Goal: Check status: Check status

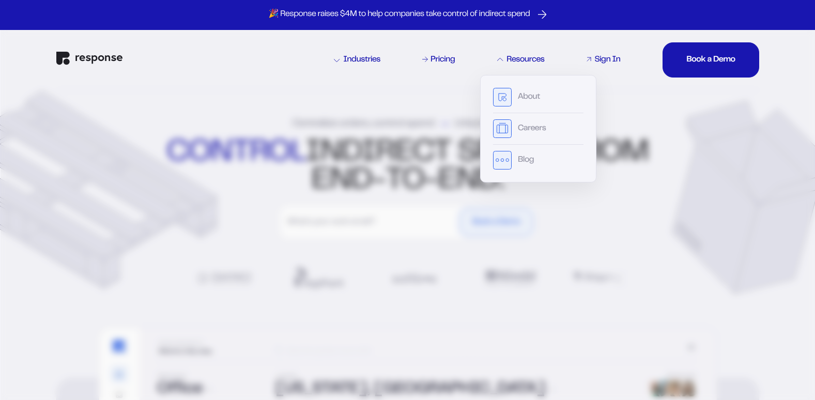
click at [607, 63] on div "Sign In" at bounding box center [607, 60] width 26 height 8
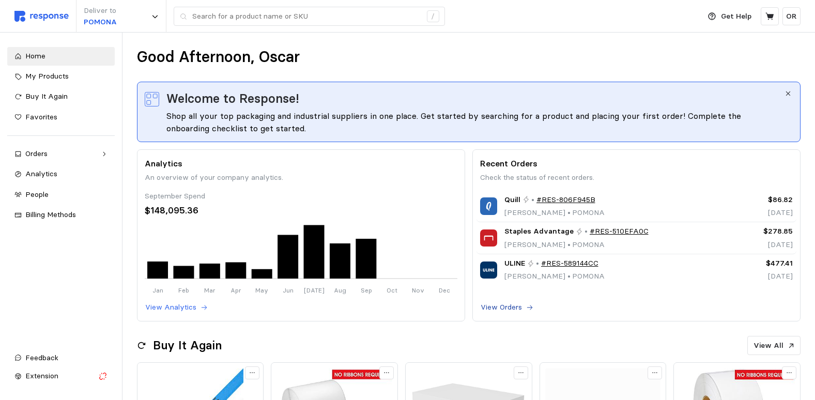
click at [517, 308] on p "View Orders" at bounding box center [500, 307] width 41 height 11
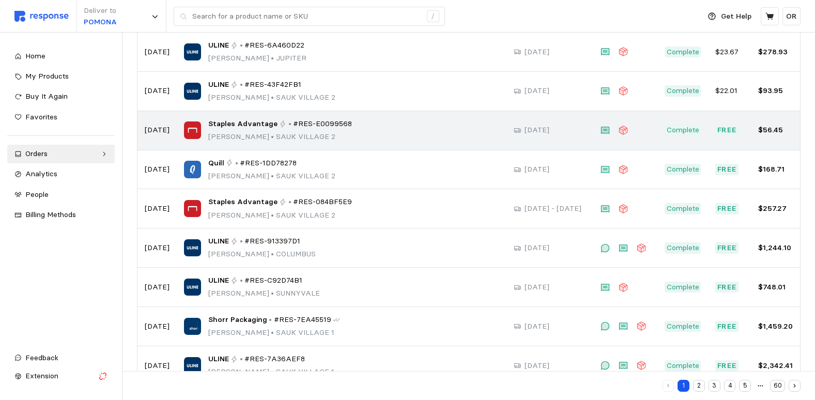
scroll to position [155, 0]
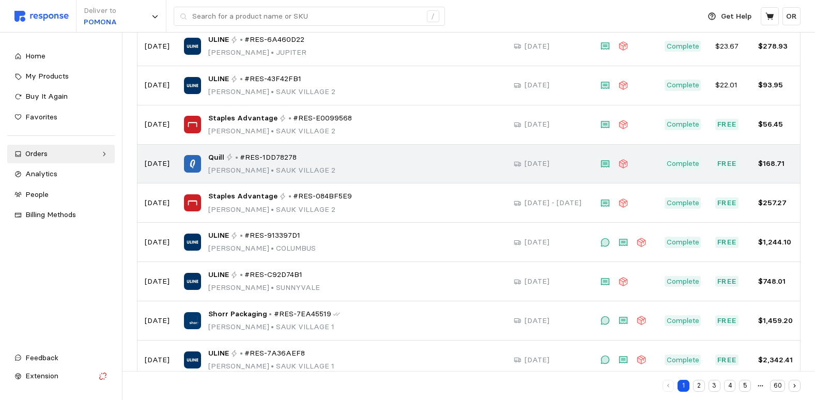
click at [283, 165] on p "Joseph Torrence • SAUK VILLAGE 2" at bounding box center [271, 170] width 127 height 11
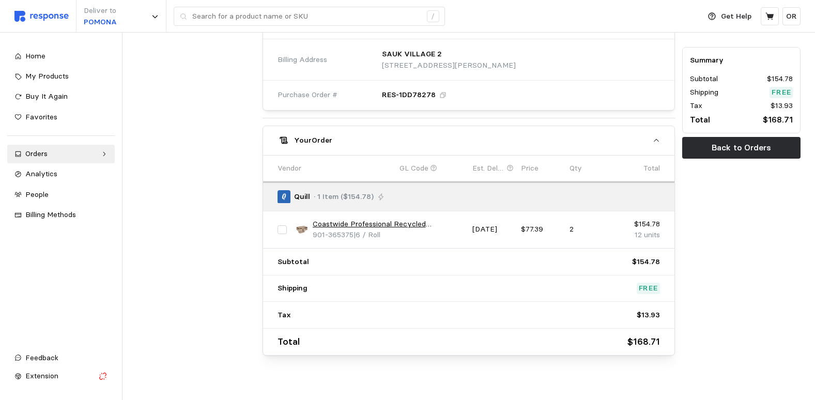
scroll to position [350, 0]
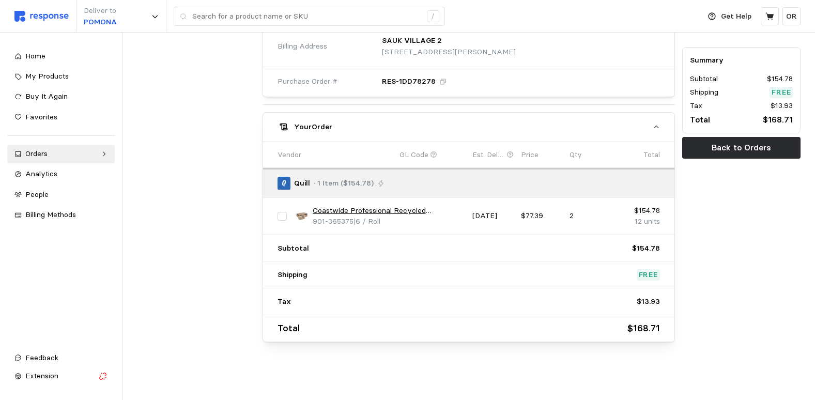
click at [430, 214] on link "Coastwide Professional Recycled Hardwound Paper Towel, 1-Ply, Natural, 800'/Rol…" at bounding box center [389, 210] width 152 height 11
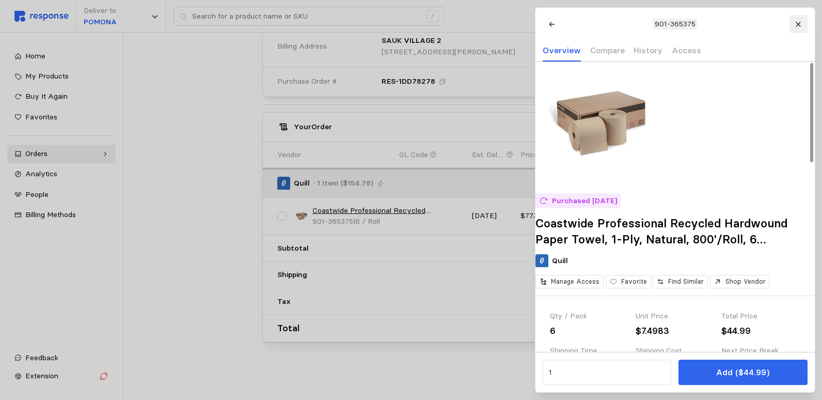
click at [801, 26] on icon at bounding box center [798, 24] width 7 height 7
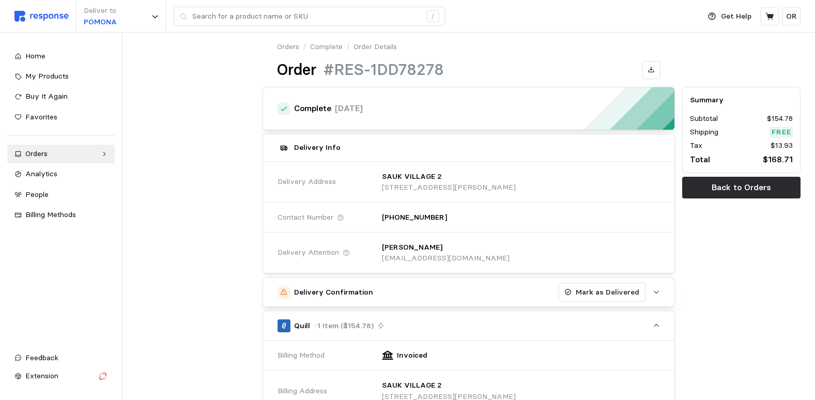
scroll to position [0, 0]
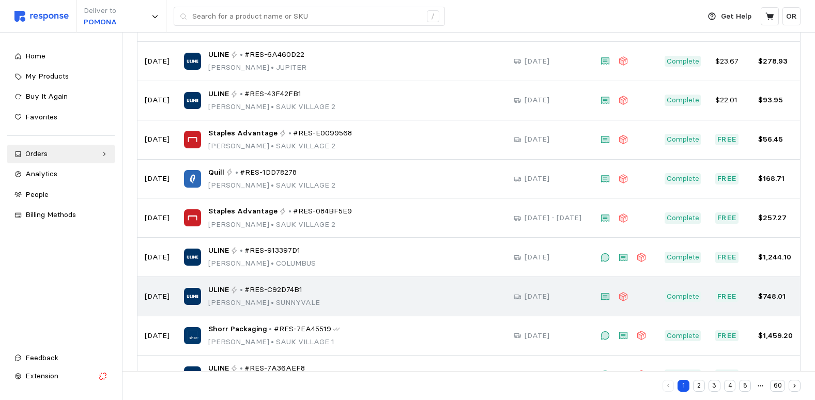
scroll to position [178, 0]
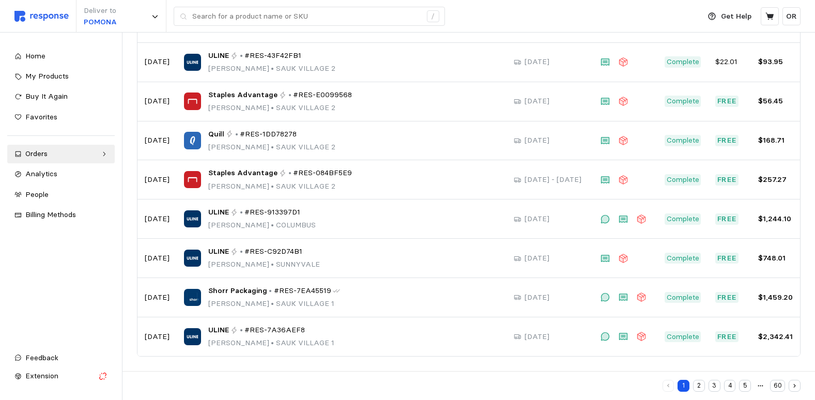
click at [703, 387] on button "2" at bounding box center [699, 386] width 12 height 12
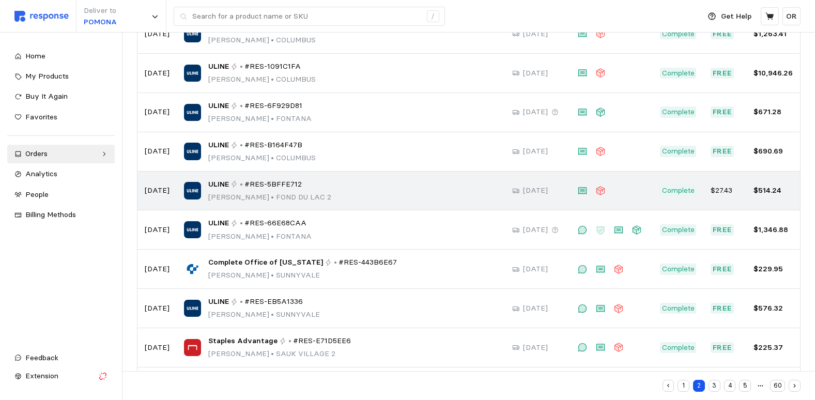
scroll to position [127, 0]
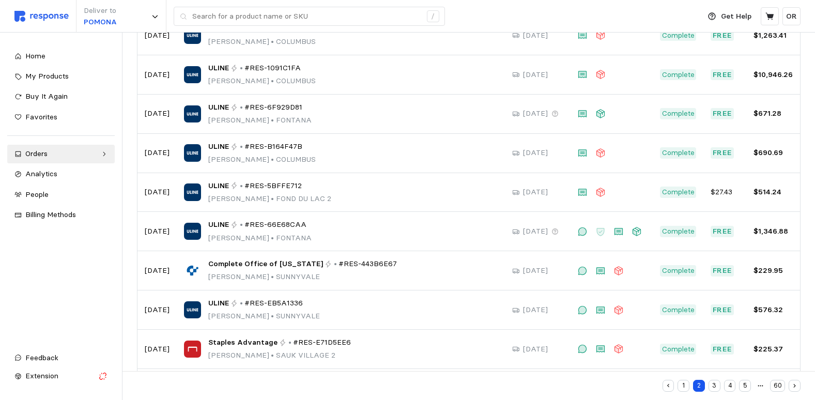
click at [718, 386] on button "3" at bounding box center [714, 386] width 12 height 12
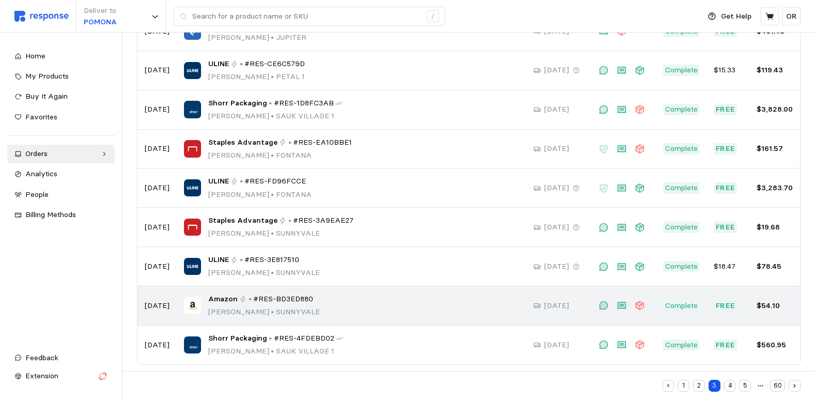
scroll to position [178, 0]
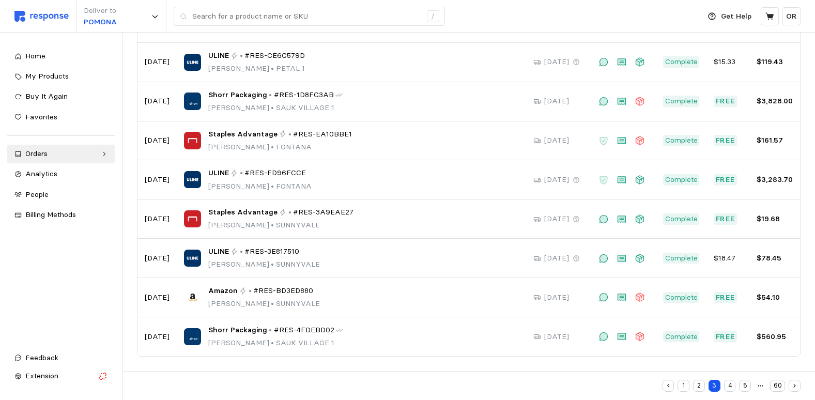
click at [731, 388] on button "4" at bounding box center [730, 386] width 12 height 12
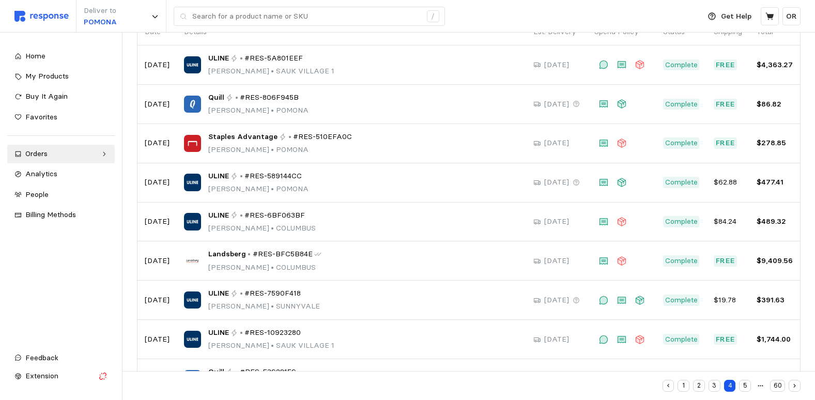
scroll to position [178, 0]
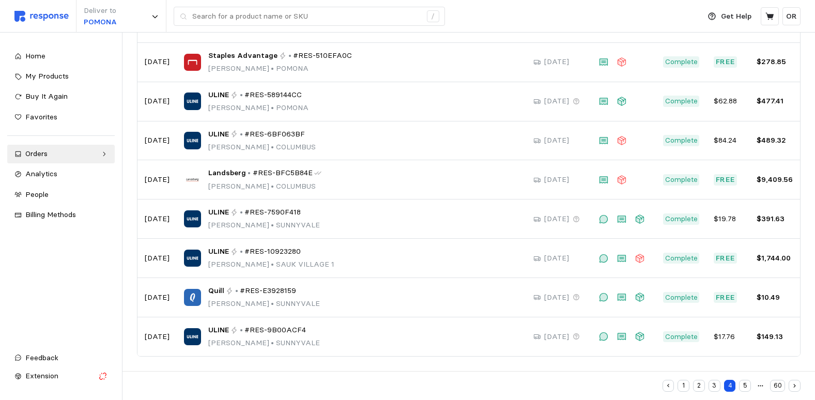
click at [747, 385] on button "5" at bounding box center [745, 386] width 12 height 12
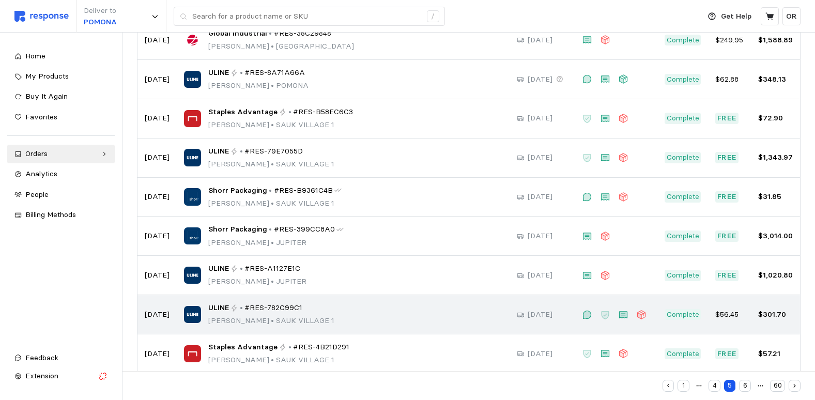
scroll to position [178, 0]
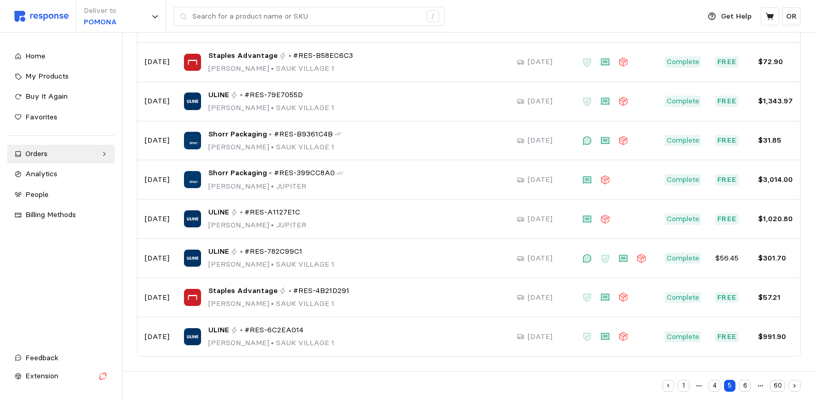
click at [744, 382] on button "6" at bounding box center [745, 386] width 12 height 12
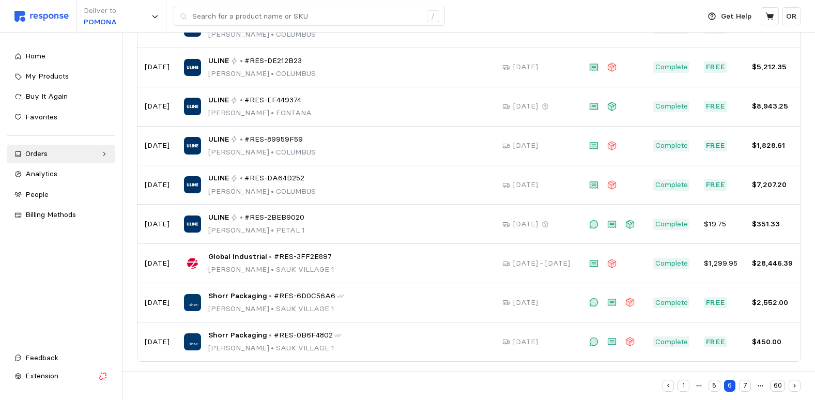
scroll to position [178, 0]
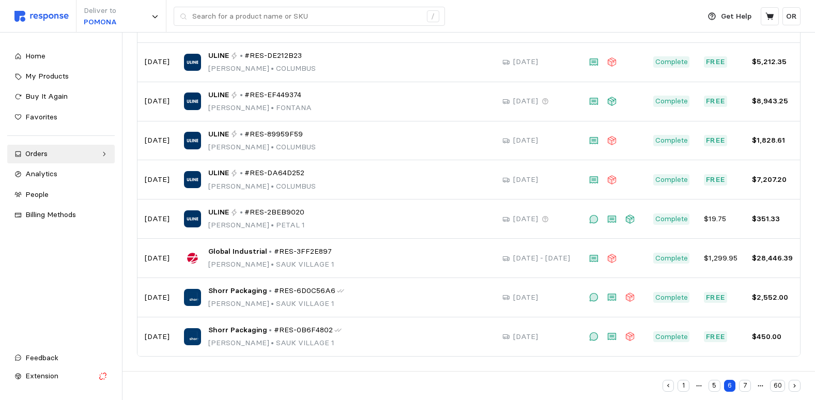
click at [748, 388] on button "7" at bounding box center [745, 386] width 12 height 12
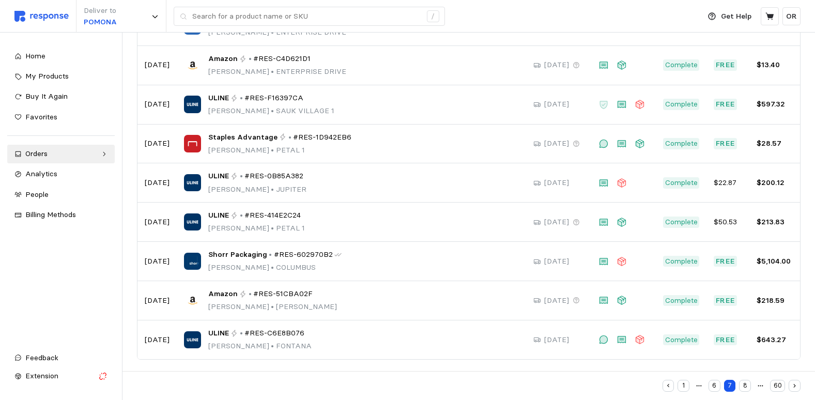
scroll to position [178, 0]
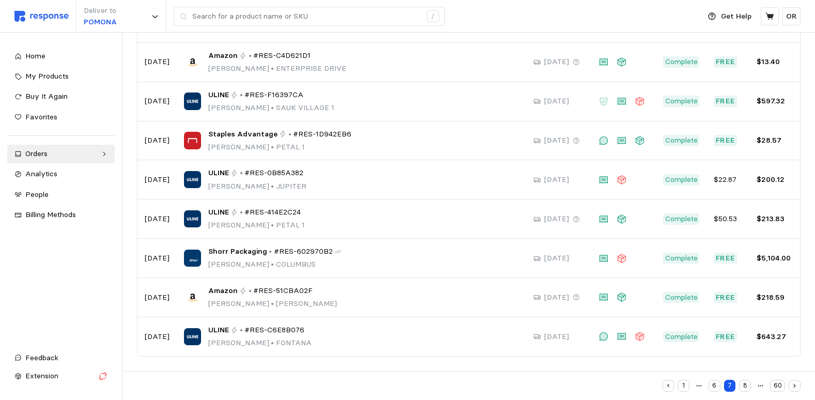
click at [751, 386] on button "8" at bounding box center [745, 386] width 12 height 12
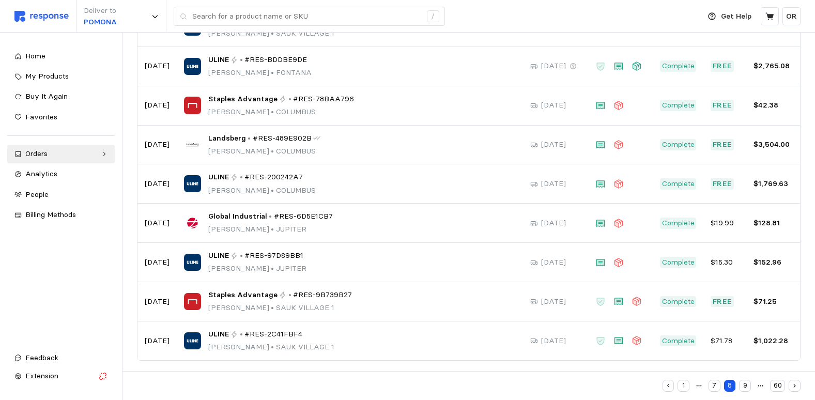
scroll to position [178, 0]
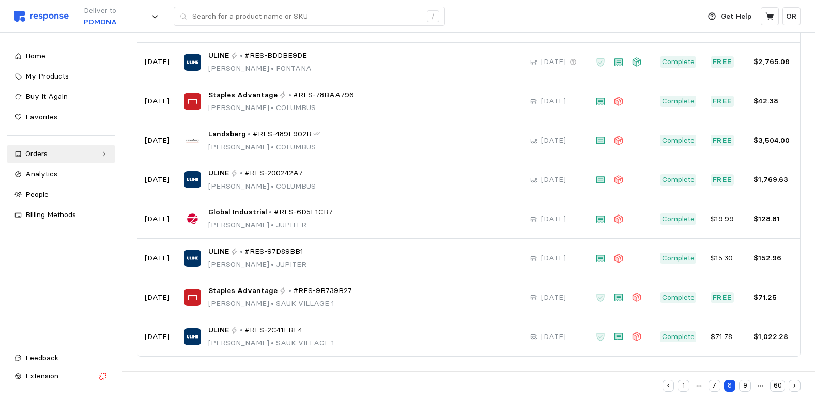
click at [747, 387] on button "9" at bounding box center [745, 386] width 12 height 12
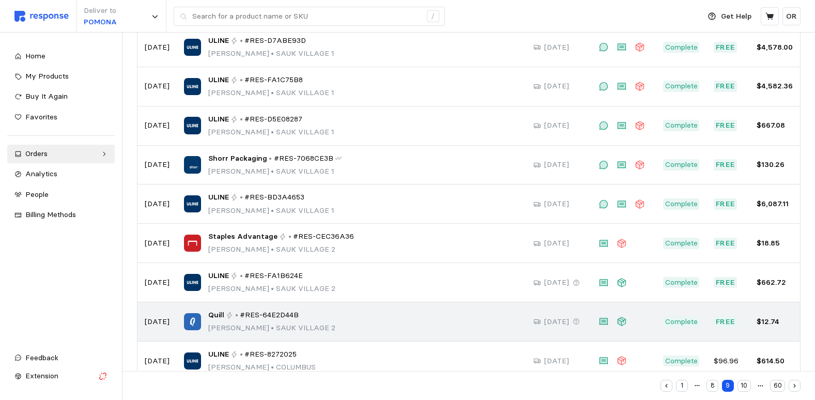
scroll to position [155, 0]
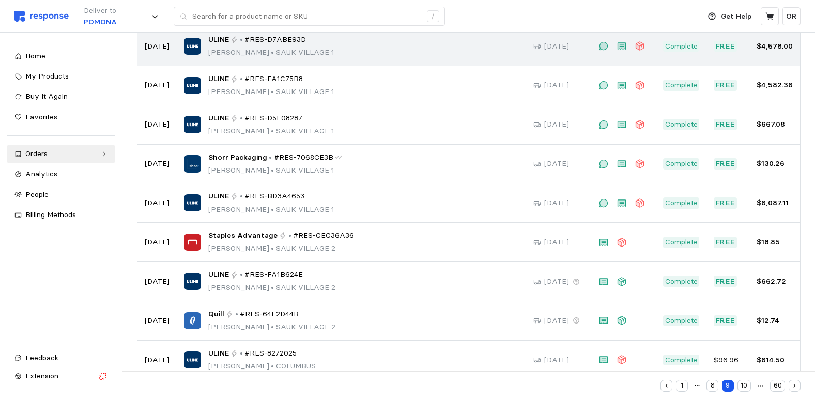
click at [278, 46] on div "ULINE • #RES-D7ABE93D Bryce Buntin • SAUK VILLAGE 1" at bounding box center [271, 46] width 126 height 24
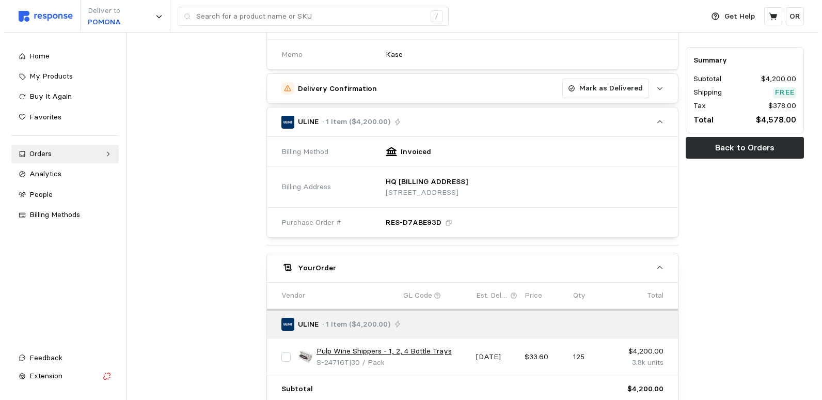
scroll to position [413, 0]
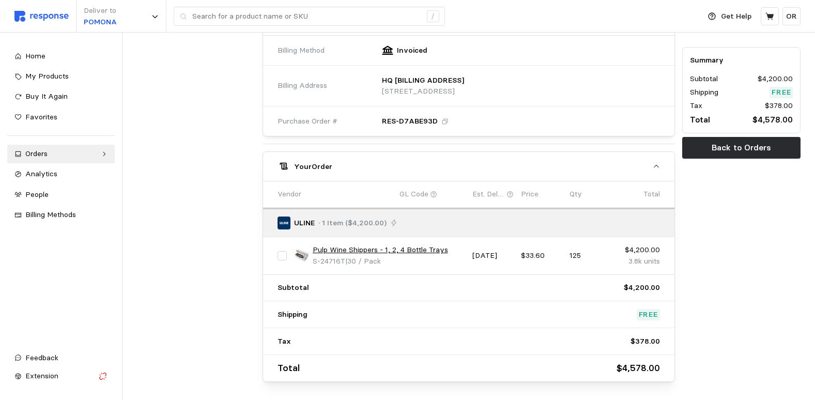
click at [393, 250] on link "Pulp Wine Shippers - 1, 2, 4 Bottle Trays" at bounding box center [380, 249] width 135 height 11
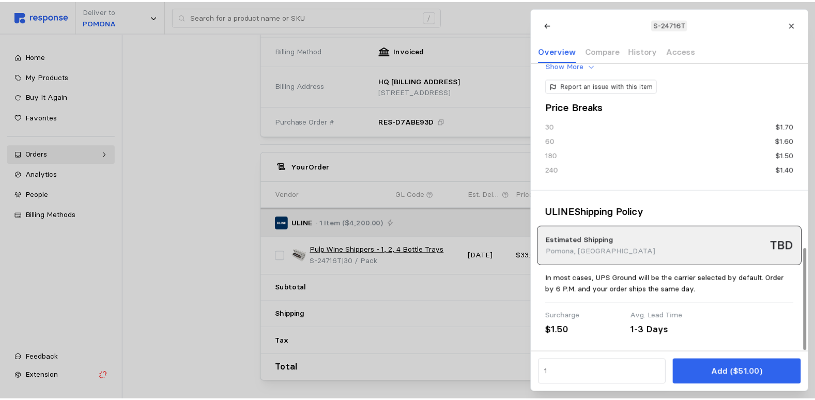
scroll to position [524, 0]
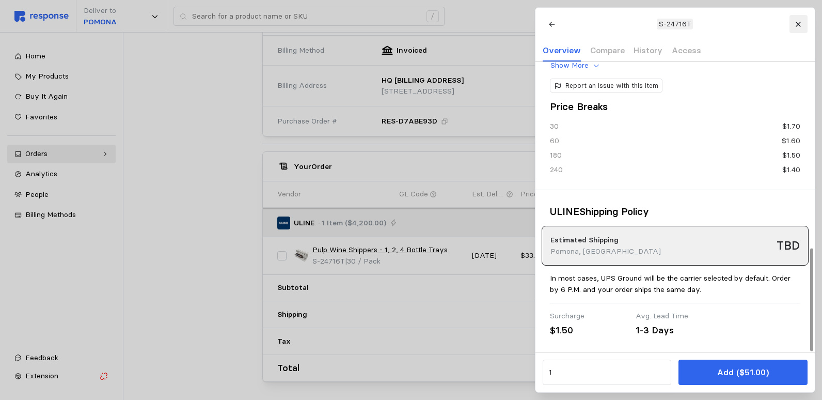
click at [802, 18] on button at bounding box center [798, 24] width 18 height 18
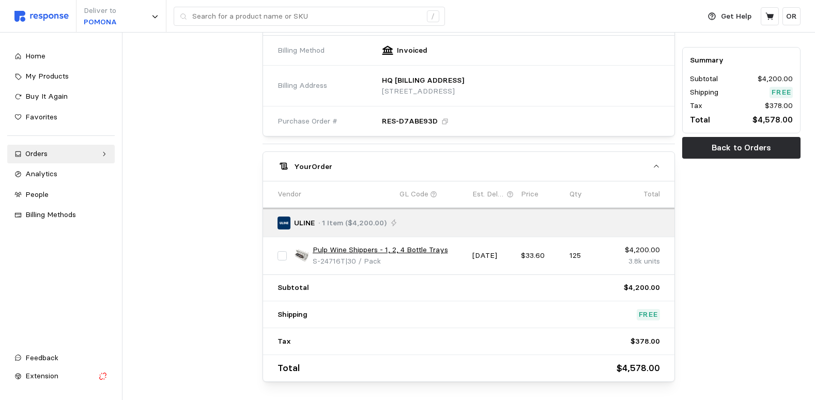
click at [434, 249] on link "Pulp Wine Shippers - 1, 2, 4 Bottle Trays" at bounding box center [380, 249] width 135 height 11
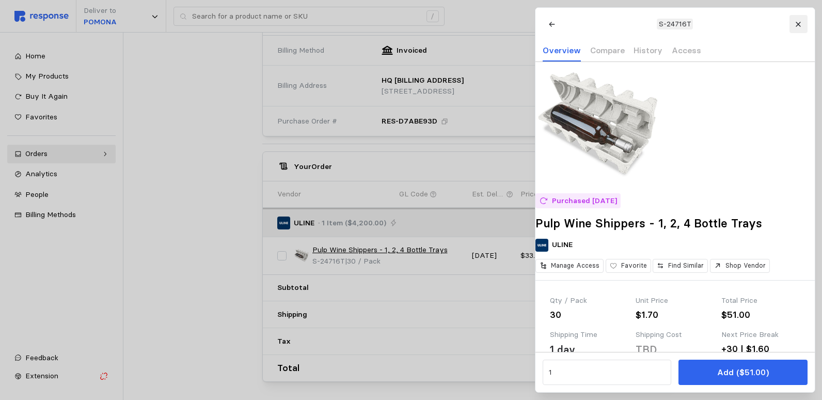
click at [797, 23] on icon at bounding box center [798, 24] width 7 height 7
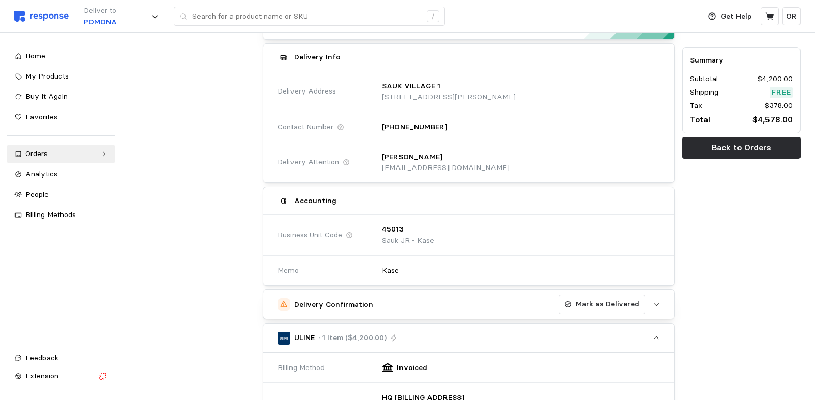
scroll to position [91, 0]
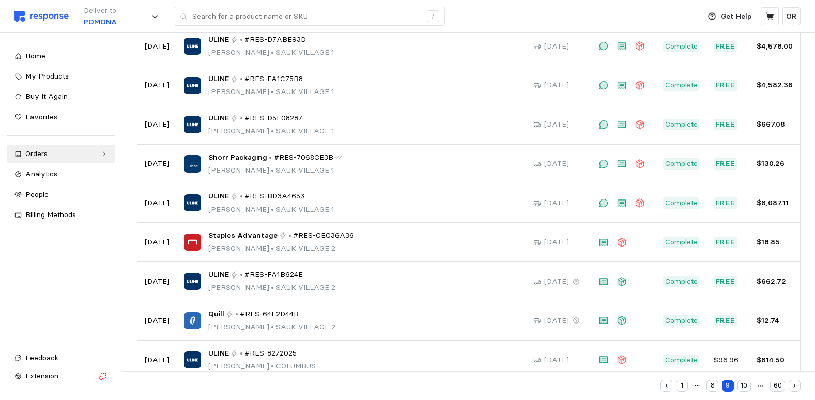
scroll to position [178, 0]
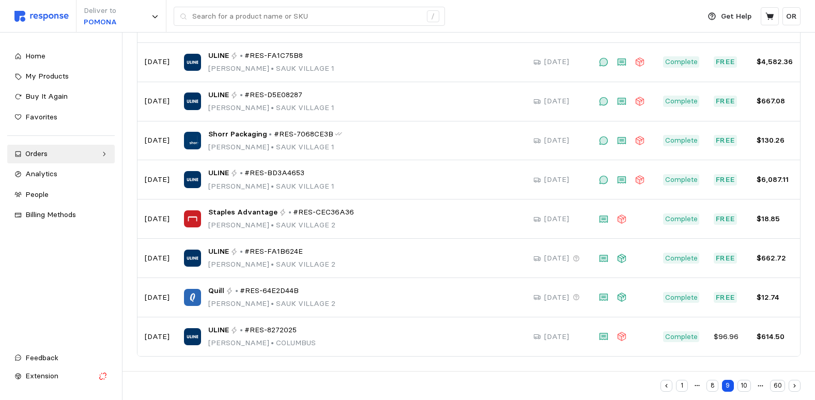
click at [741, 384] on button "10" at bounding box center [743, 386] width 13 height 12
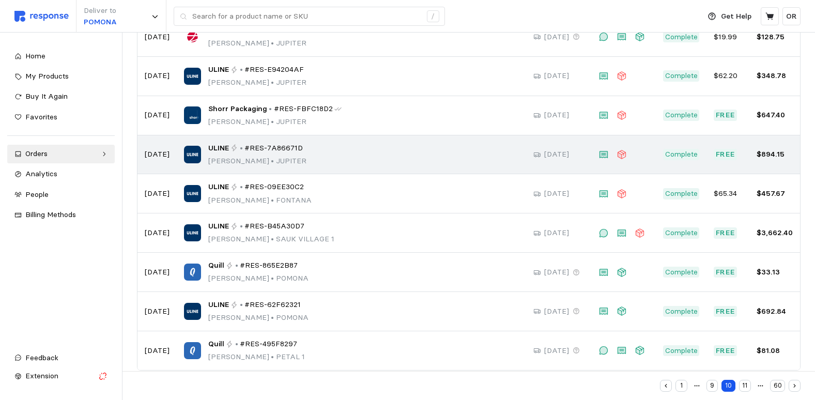
scroll to position [178, 0]
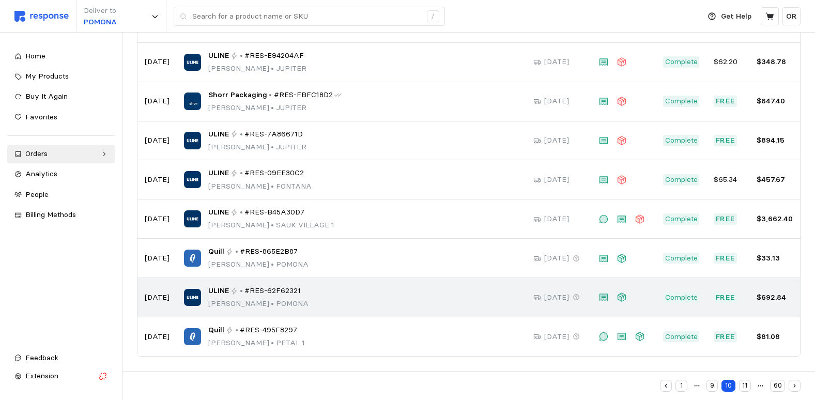
click at [274, 294] on span "#RES-62F62321" at bounding box center [272, 290] width 56 height 11
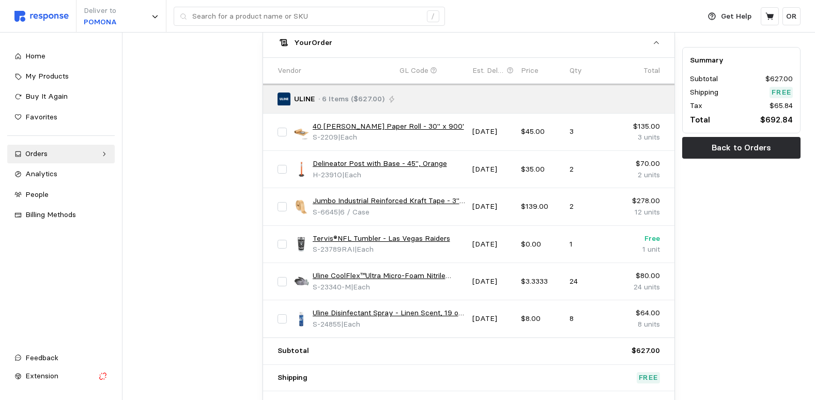
scroll to position [434, 0]
